Goal: Information Seeking & Learning: Learn about a topic

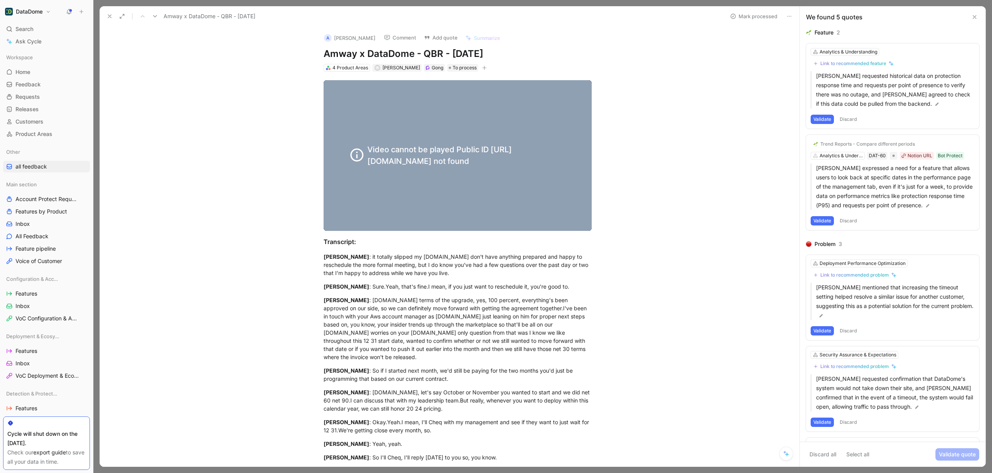
click at [110, 17] on use at bounding box center [109, 16] width 3 height 3
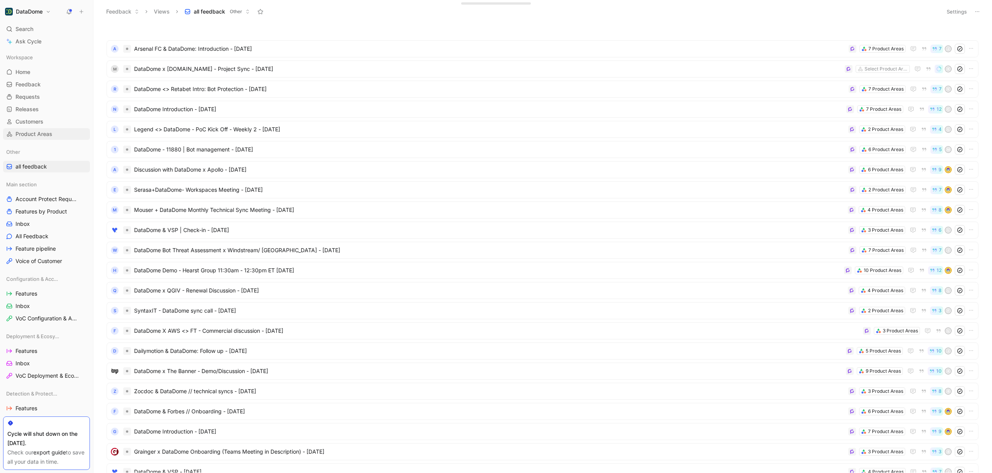
click at [43, 133] on span "Product Areas" at bounding box center [34, 134] width 37 height 8
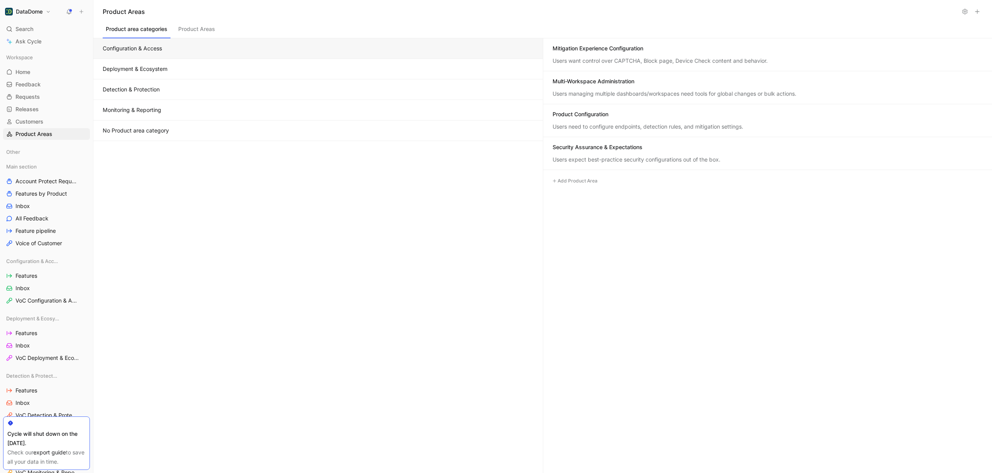
click at [188, 33] on button "Product Areas" at bounding box center [196, 31] width 43 height 15
click at [153, 34] on button "Product area categories" at bounding box center [137, 31] width 68 height 15
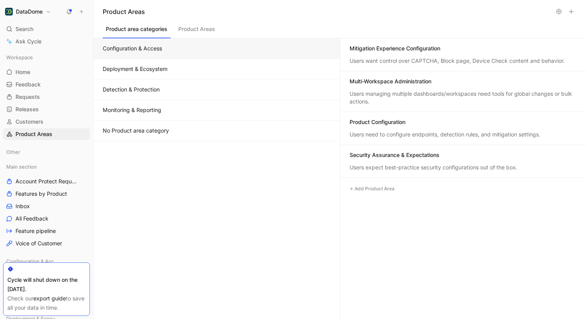
click at [408, 61] on div "Users want control over CAPTCHA, Block page, Device Check content and behavior." at bounding box center [463, 61] width 227 height 8
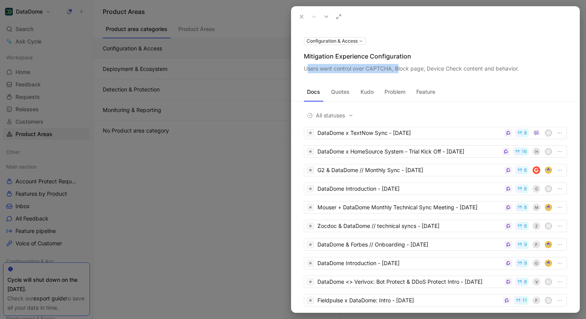
drag, startPoint x: 307, startPoint y: 69, endPoint x: 398, endPoint y: 71, distance: 91.1
click at [398, 71] on div "Users want control over CAPTCHA, Block page, Device Check content and behavior." at bounding box center [435, 68] width 263 height 9
drag, startPoint x: 304, startPoint y: 69, endPoint x: 520, endPoint y: 68, distance: 215.5
click at [520, 68] on div "Users want control over CAPTCHA, Block page, Device Check content and behavior." at bounding box center [435, 68] width 263 height 9
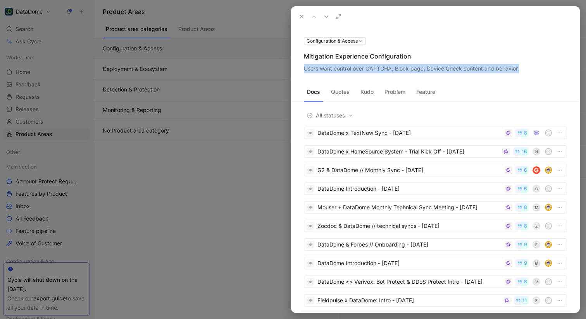
copy div "Users want control over CAPTCHA, Block page, Device Check content and behavior."
click at [173, 71] on div at bounding box center [293, 159] width 586 height 319
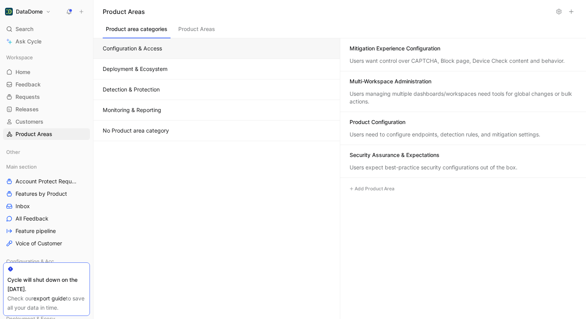
click at [172, 71] on button "Deployment & Ecosystem" at bounding box center [216, 69] width 246 height 21
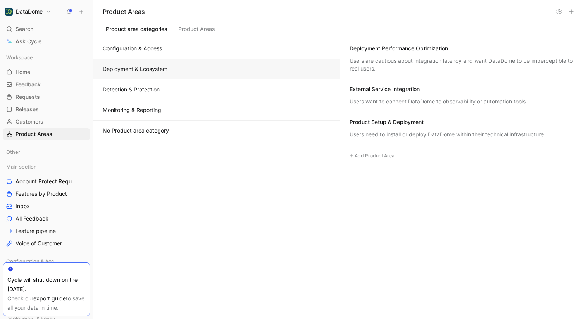
click at [432, 53] on div "Deployment Performance Optimization" at bounding box center [463, 49] width 227 height 9
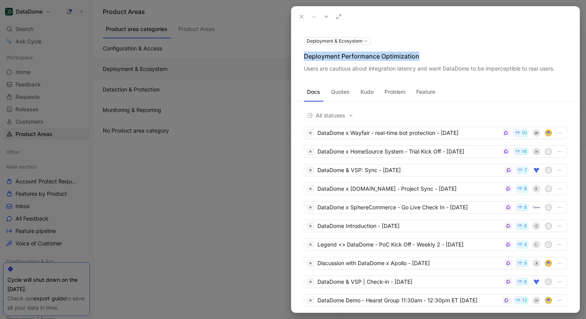
drag, startPoint x: 304, startPoint y: 56, endPoint x: 419, endPoint y: 54, distance: 114.7
click at [419, 54] on div "Deployment Performance Optimization" at bounding box center [435, 56] width 263 height 9
copy div "Deployment Performance Optimization"
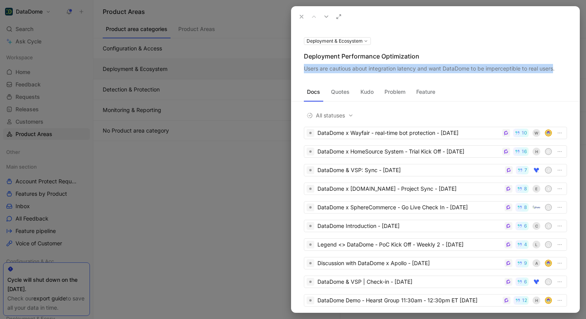
drag, startPoint x: 304, startPoint y: 69, endPoint x: 528, endPoint y: 68, distance: 224.0
click at [554, 68] on div "Users are cautious about integration latency and want DataDome to be impercepti…" at bounding box center [435, 68] width 263 height 9
copy div "Users are cautious about integration latency and want DataDome to be impercepti…"
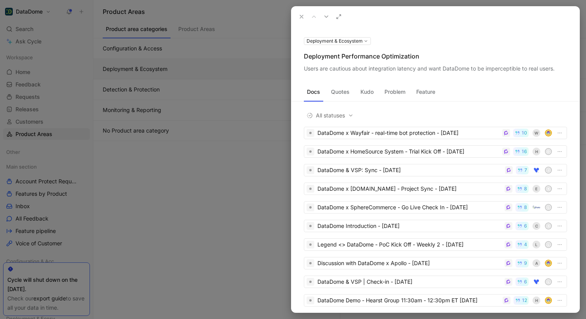
click at [202, 214] on div at bounding box center [293, 159] width 586 height 319
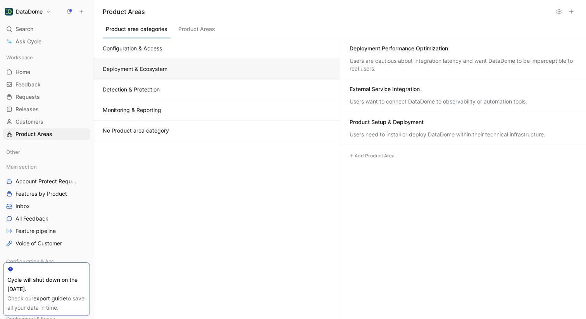
click at [155, 88] on button "Detection & Protection" at bounding box center [216, 89] width 246 height 21
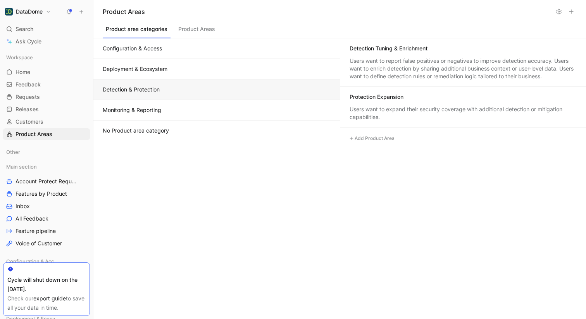
click at [152, 91] on button "Detection & Protection" at bounding box center [216, 89] width 246 height 21
click at [152, 73] on button "Deployment & Ecosystem" at bounding box center [216, 69] width 246 height 21
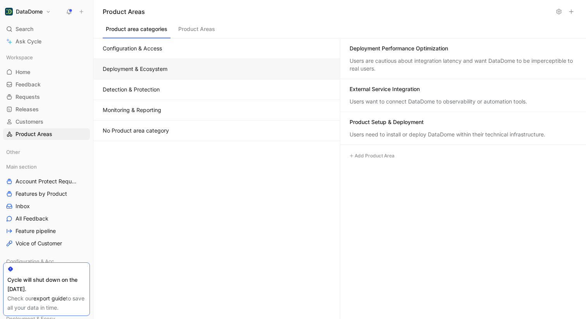
click at [150, 47] on button "Configuration & Access" at bounding box center [216, 48] width 246 height 21
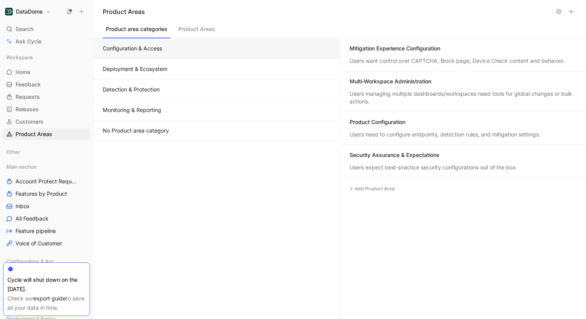
click at [146, 68] on button "Deployment & Ecosystem" at bounding box center [216, 69] width 246 height 21
click at [135, 52] on button "Configuration & Access" at bounding box center [216, 48] width 246 height 21
click at [557, 6] on button at bounding box center [558, 11] width 11 height 11
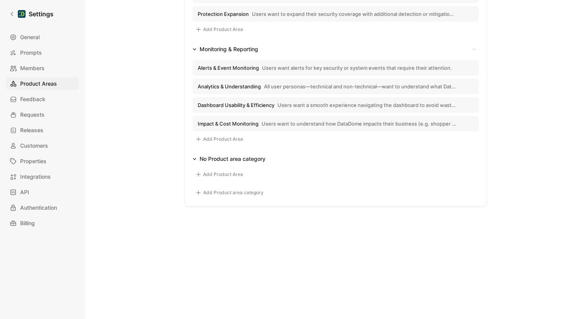
scroll to position [383, 0]
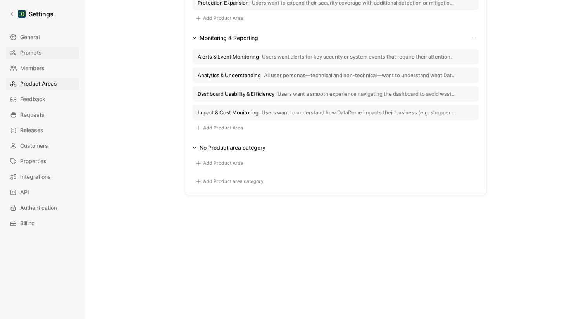
click at [37, 49] on span "Prompts" at bounding box center [31, 52] width 22 height 9
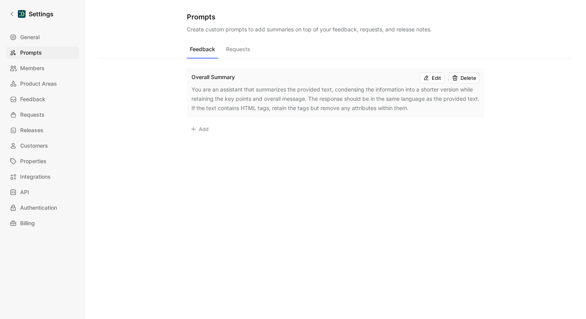
click at [236, 48] on button "Requests" at bounding box center [238, 51] width 31 height 15
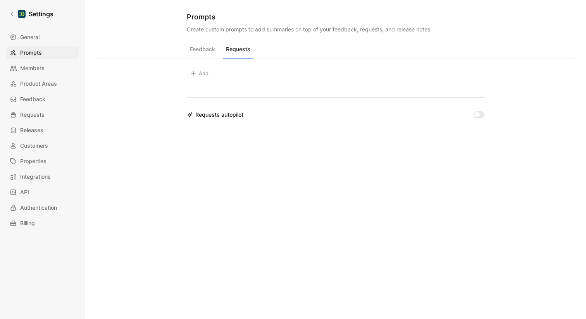
click at [209, 50] on button "Feedback" at bounding box center [202, 51] width 31 height 15
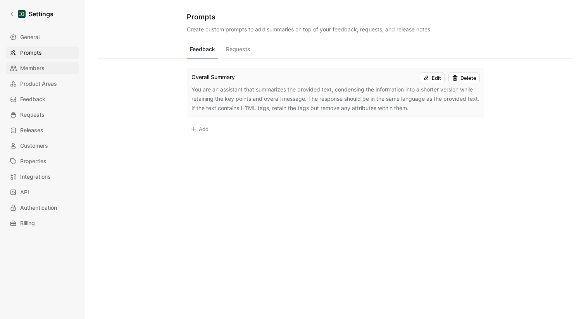
click at [35, 70] on span "Members" at bounding box center [32, 68] width 24 height 9
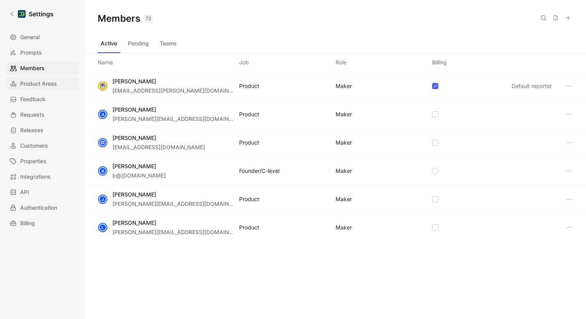
click at [38, 86] on span "Product Areas" at bounding box center [38, 83] width 37 height 9
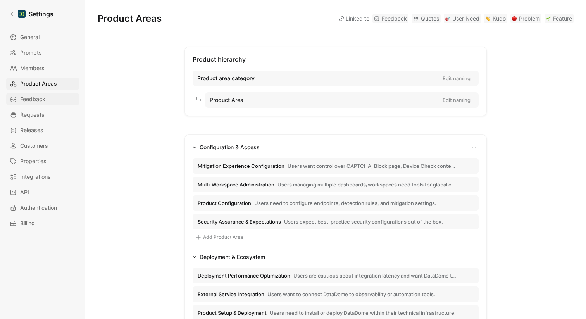
click at [39, 99] on span "Feedback" at bounding box center [32, 99] width 25 height 9
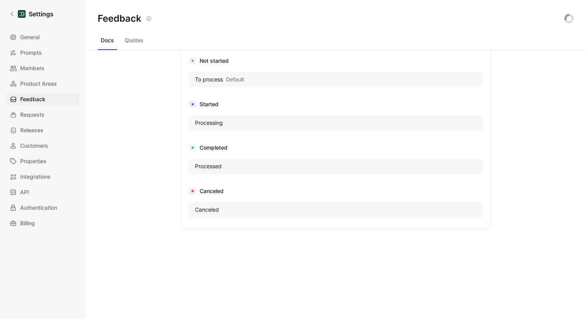
scroll to position [386, 0]
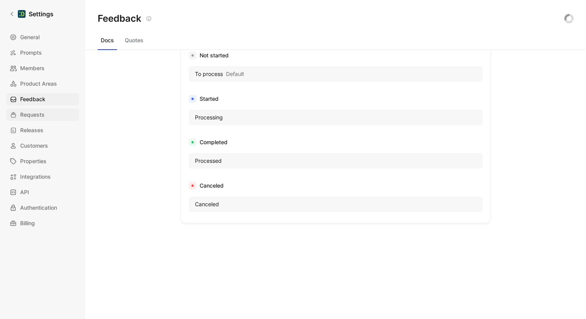
click at [39, 121] on link "Requests" at bounding box center [42, 115] width 73 height 12
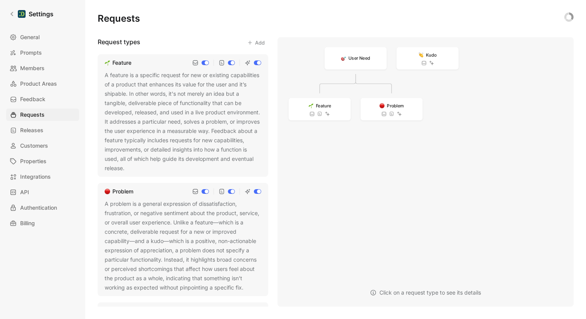
scroll to position [135, 0]
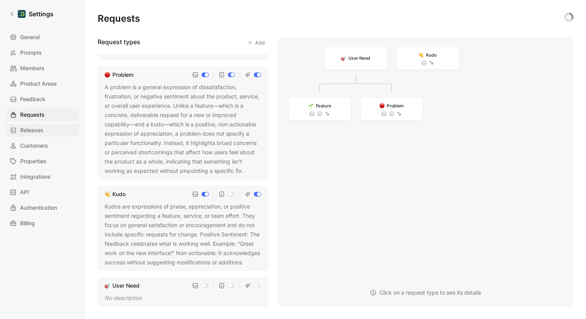
click at [39, 129] on span "Releases" at bounding box center [31, 130] width 23 height 9
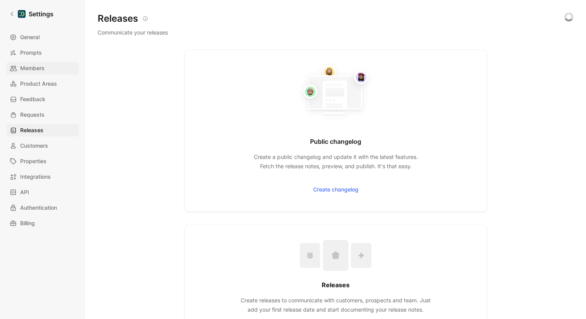
click at [28, 73] on link "Members" at bounding box center [42, 68] width 73 height 12
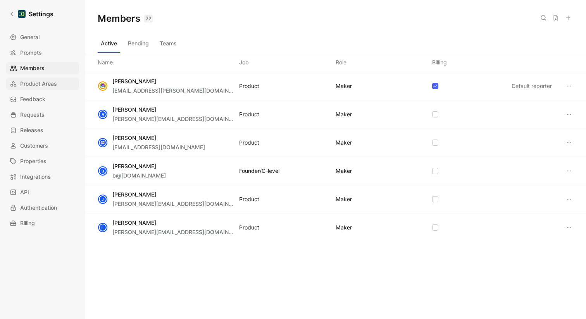
click at [29, 83] on span "Product Areas" at bounding box center [38, 83] width 37 height 9
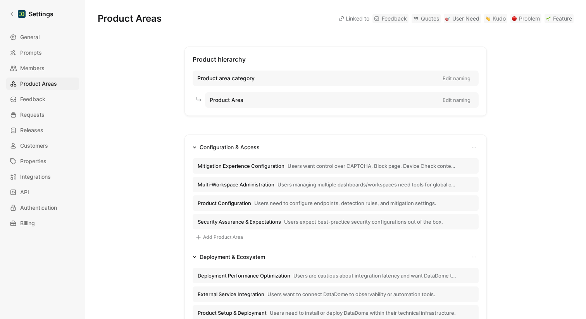
click at [206, 144] on div "Configuration & Access" at bounding box center [230, 147] width 60 height 9
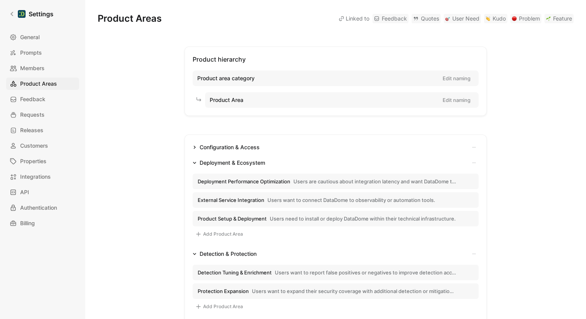
click at [192, 160] on button "Deployment & Ecosystem" at bounding box center [229, 162] width 79 height 9
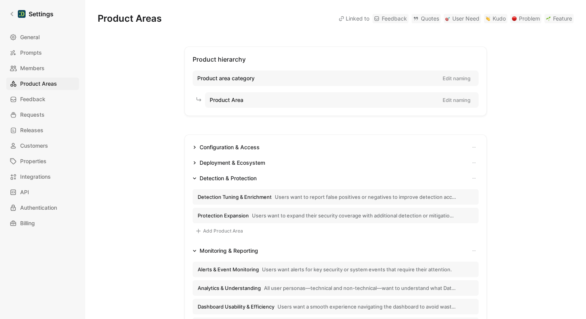
click at [193, 172] on ul "Configuration & Access Mitigation Experience Configuration Users want control o…" at bounding box center [336, 264] width 286 height 242
click at [193, 176] on icon "button" at bounding box center [195, 178] width 4 height 4
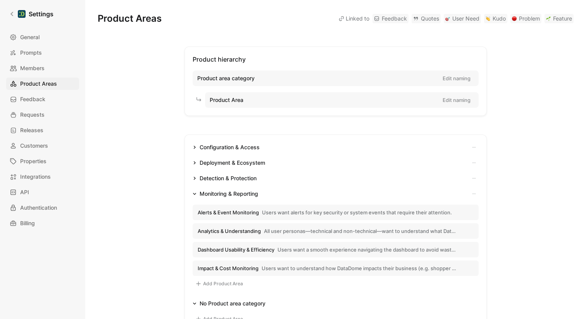
click at [191, 191] on button "Monitoring & Reporting" at bounding box center [226, 193] width 72 height 9
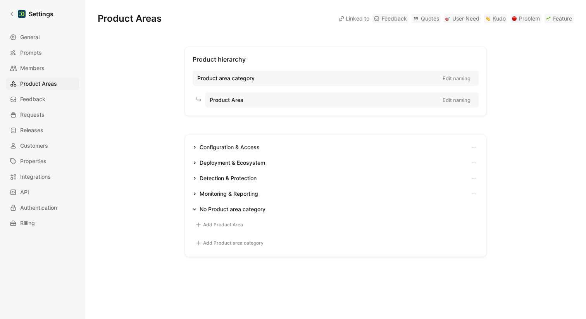
click at [193, 207] on icon "button" at bounding box center [195, 209] width 4 height 4
click at [208, 147] on div "Configuration & Access" at bounding box center [230, 147] width 60 height 9
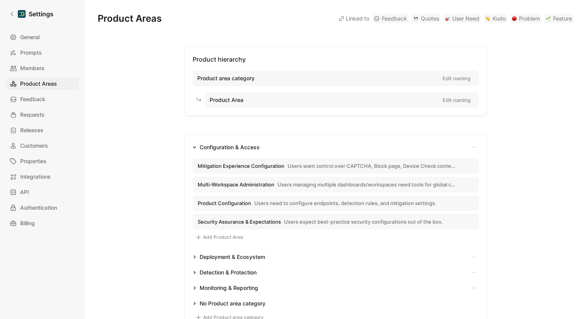
click at [208, 147] on div "Configuration & Access" at bounding box center [230, 147] width 60 height 9
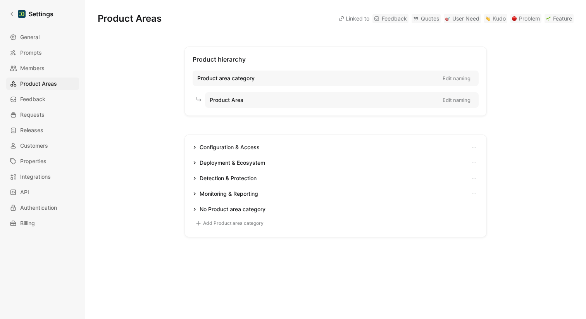
click at [208, 147] on div "Configuration & Access" at bounding box center [230, 147] width 60 height 9
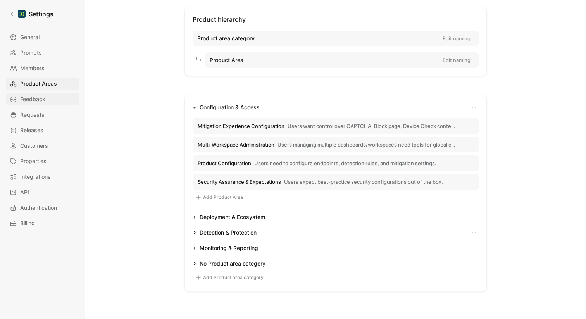
scroll to position [37, 0]
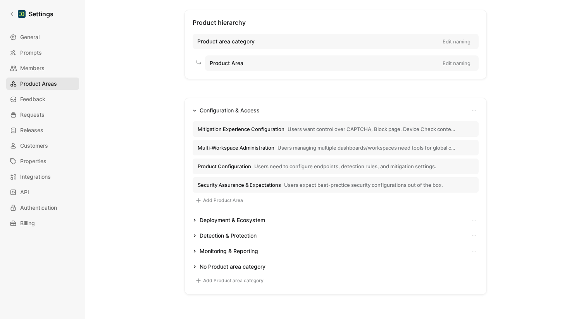
click at [43, 86] on span "Product Areas" at bounding box center [38, 83] width 37 height 9
click at [14, 14] on icon at bounding box center [11, 13] width 5 height 5
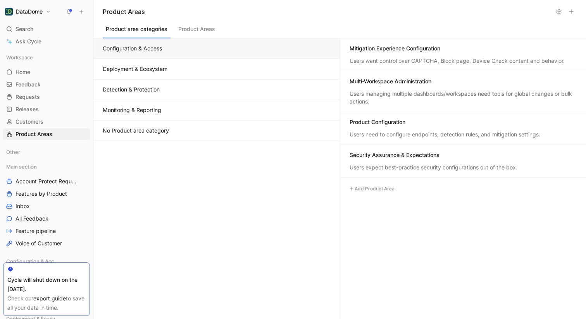
click at [420, 99] on div "Users managing multiple dashboards/workspaces need tools for global changes or …" at bounding box center [463, 98] width 227 height 16
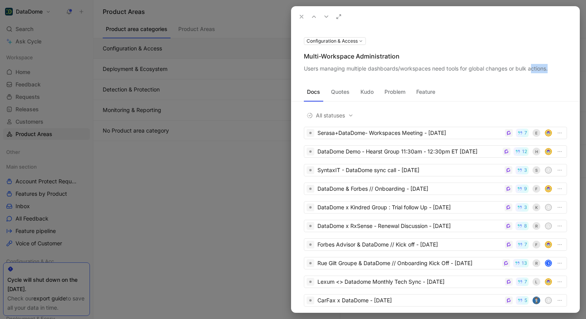
drag, startPoint x: 550, startPoint y: 69, endPoint x: 532, endPoint y: 71, distance: 17.9
click at [532, 71] on div "Users managing multiple dashboards/workspaces need tools for global changes or …" at bounding box center [435, 68] width 263 height 9
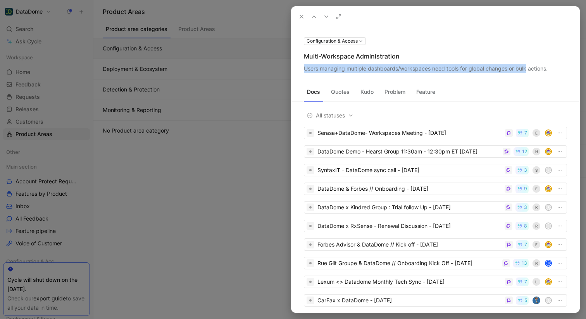
drag, startPoint x: 486, startPoint y: 72, endPoint x: 299, endPoint y: 68, distance: 187.6
click at [299, 68] on div "Configuration & Access Multi-Workspace Administration Users managing multiple d…" at bounding box center [435, 54] width 288 height 37
click at [310, 65] on div "Users managing multiple dashboards/workspaces need tools for global changes or …" at bounding box center [435, 68] width 263 height 9
drag, startPoint x: 305, startPoint y: 67, endPoint x: 532, endPoint y: 69, distance: 227.1
click at [550, 68] on div "Users managing multiple dashboards/workspaces need tools for global changes or …" at bounding box center [435, 68] width 263 height 9
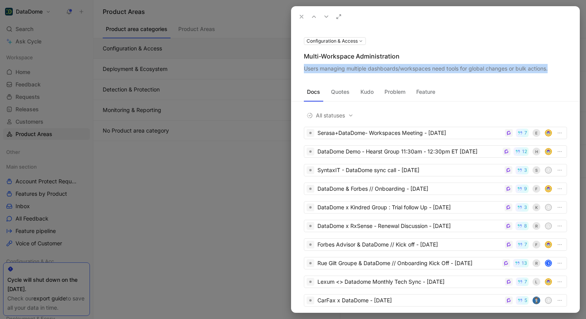
copy div "Users managing multiple dashboards/workspaces need tools for global changes or …"
click at [302, 16] on use at bounding box center [301, 16] width 3 height 3
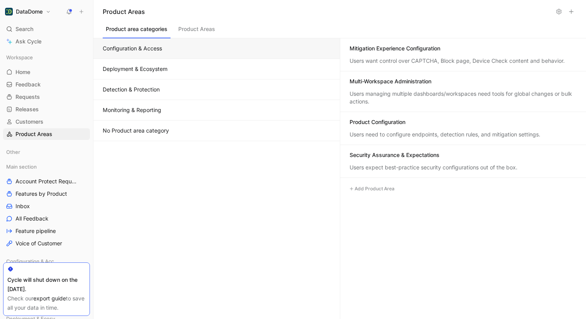
click at [216, 69] on button "Deployment & Ecosystem" at bounding box center [216, 69] width 246 height 21
click at [210, 50] on button "Configuration & Access" at bounding box center [216, 48] width 246 height 21
click at [34, 116] on link "Customers" at bounding box center [46, 122] width 87 height 12
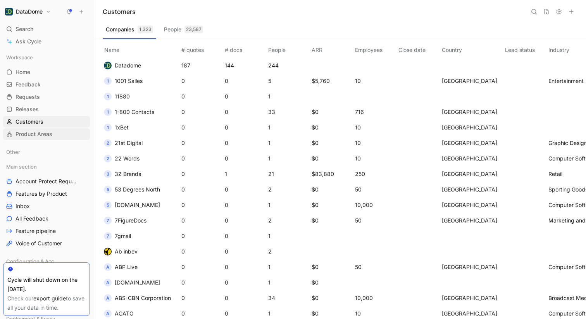
click at [33, 129] on link "Product Areas" at bounding box center [46, 134] width 87 height 12
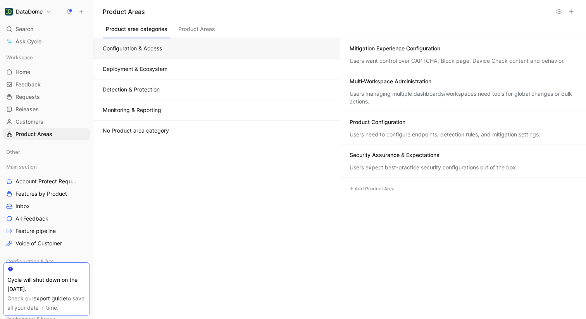
click at [556, 9] on icon at bounding box center [559, 12] width 6 height 6
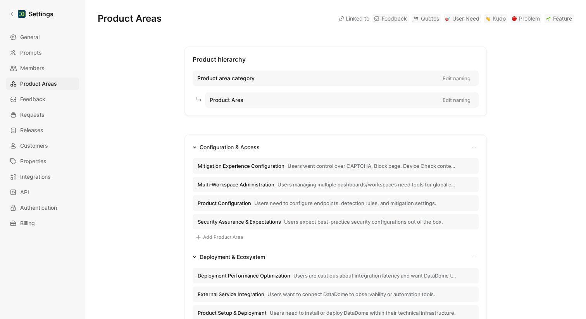
click at [548, 58] on div "Product hierarchy Product area category Edit naming Product Area Edit naming Co…" at bounding box center [336, 312] width 476 height 531
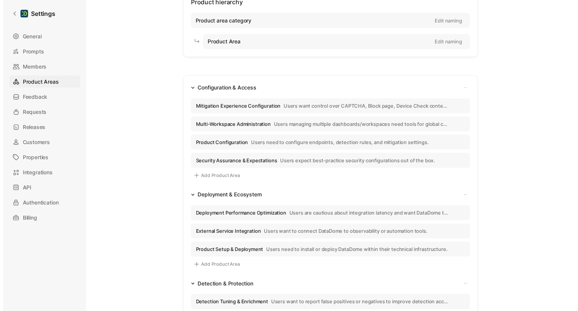
scroll to position [58, 0]
click at [248, 88] on div "Configuration & Access" at bounding box center [230, 89] width 60 height 9
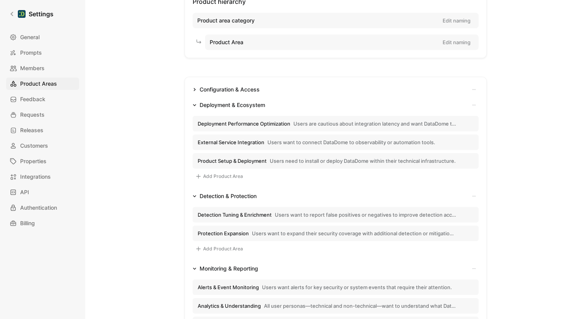
click at [248, 88] on div "Configuration & Access" at bounding box center [230, 89] width 60 height 9
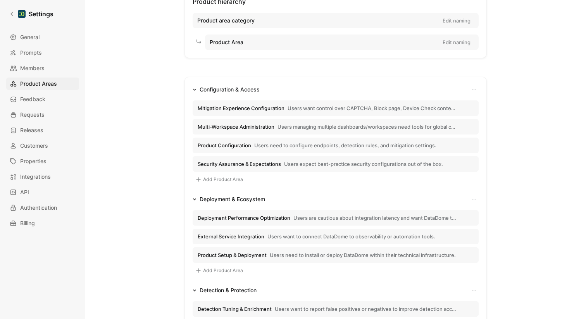
click at [241, 105] on span "Mitigation Experience Configuration" at bounding box center [241, 108] width 87 height 7
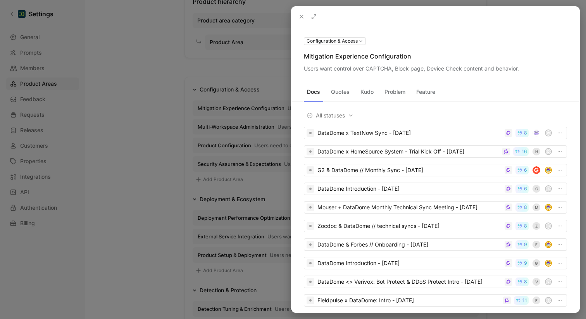
click at [161, 78] on div at bounding box center [293, 159] width 586 height 319
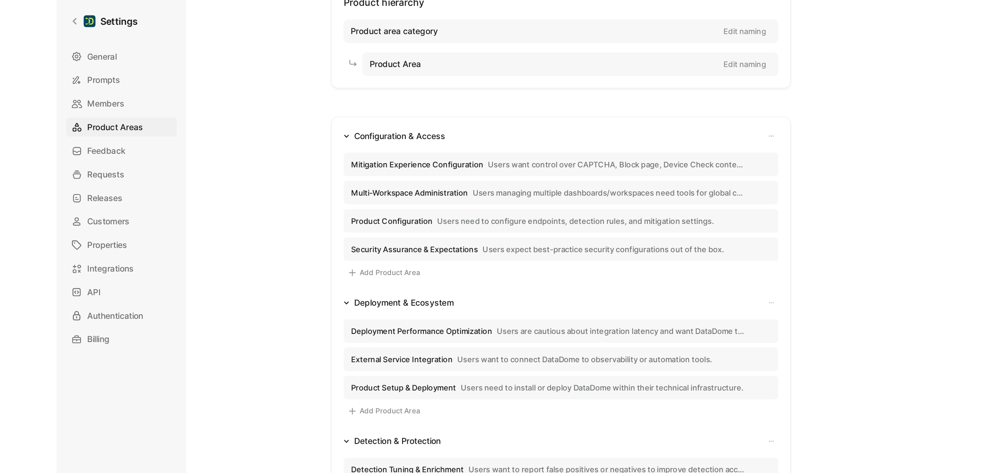
scroll to position [58, 0]
